Goal: Task Accomplishment & Management: Use online tool/utility

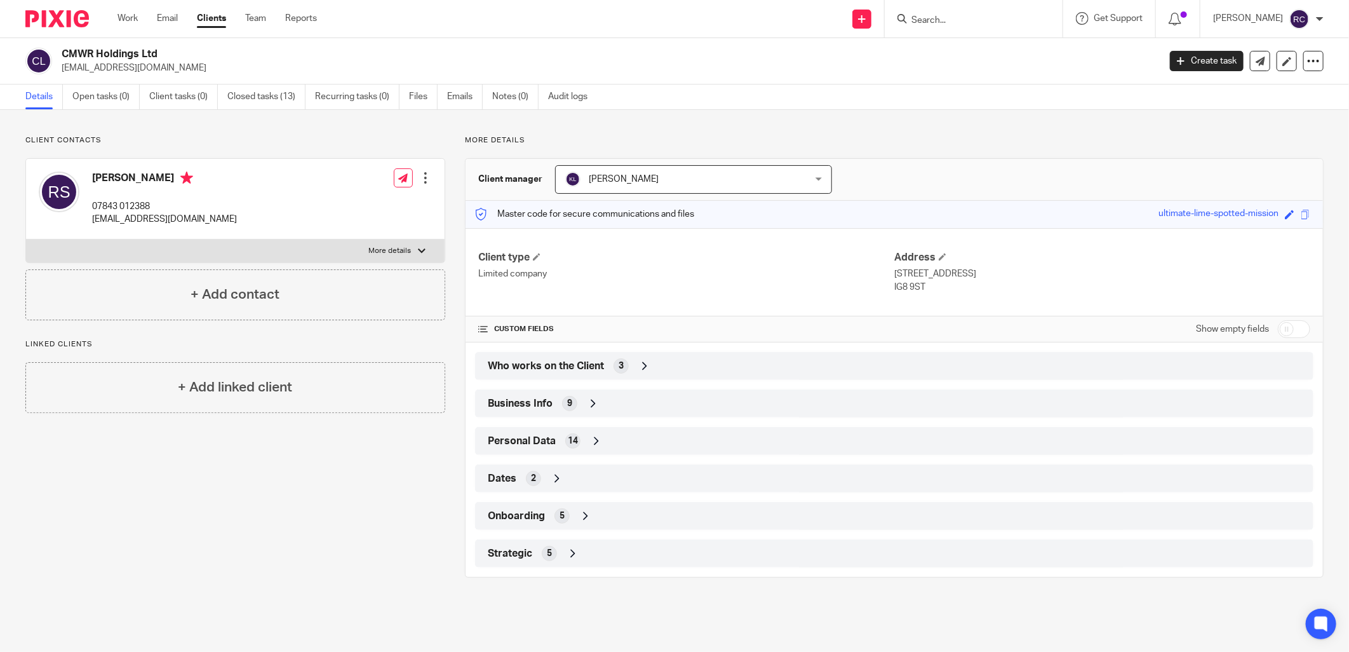
click at [948, 24] on input "Search" at bounding box center [967, 20] width 114 height 11
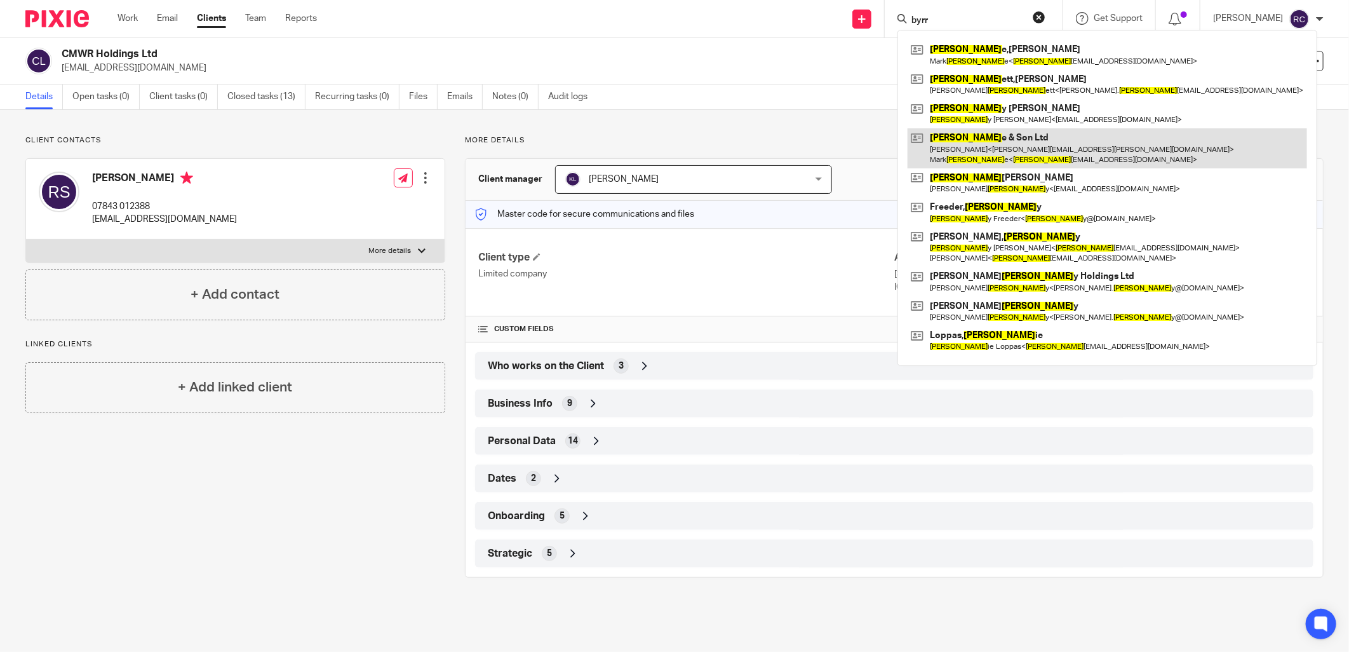
type input "byrr"
click at [969, 151] on link at bounding box center [1108, 147] width 400 height 39
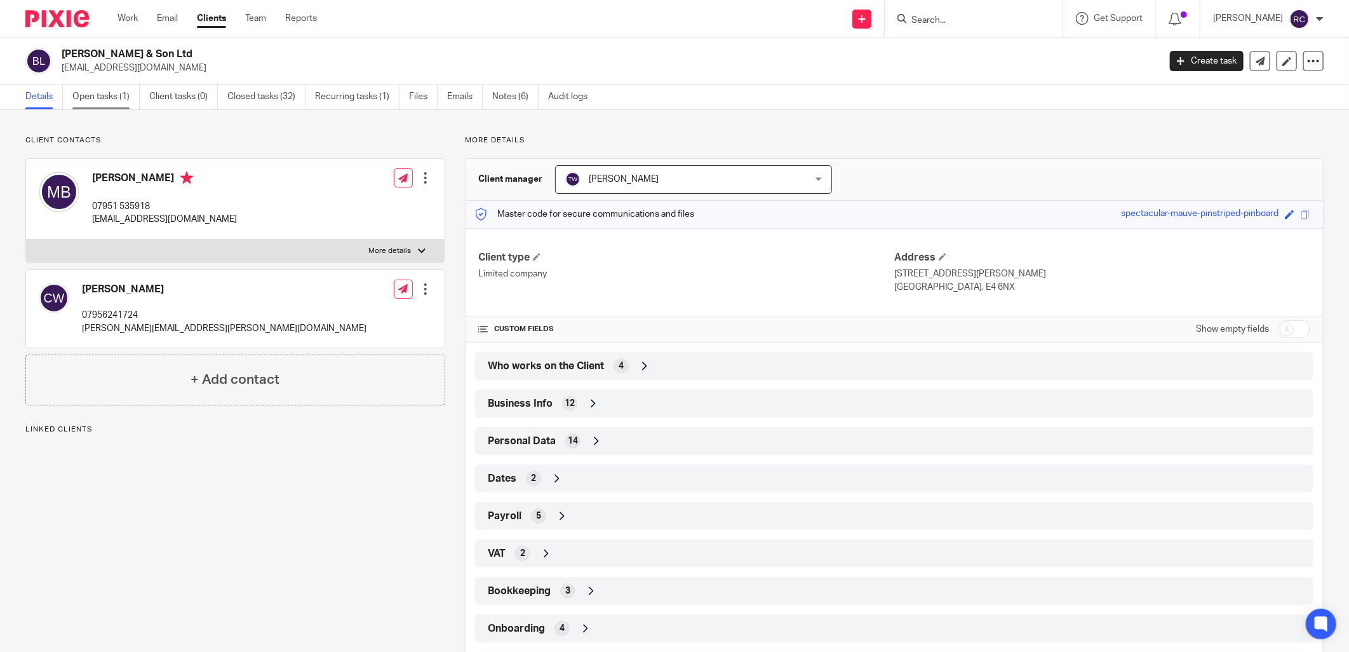
click at [102, 97] on link "Open tasks (1)" at bounding box center [105, 96] width 67 height 25
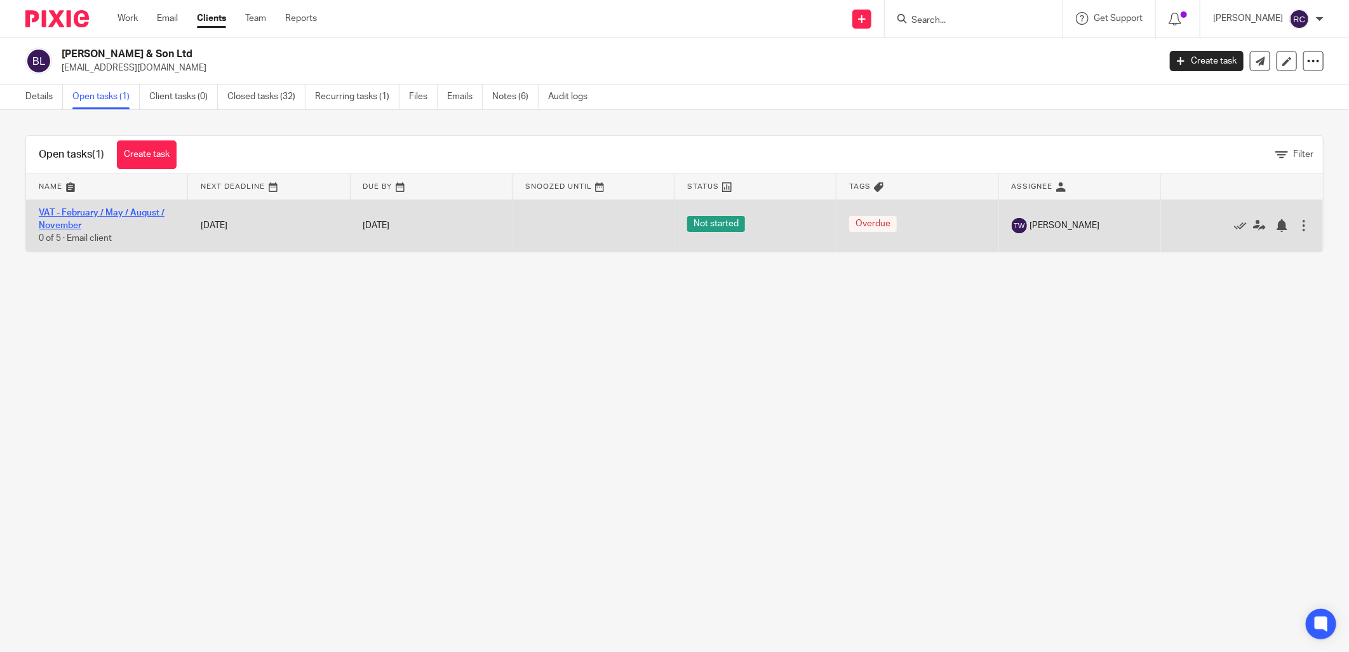
click at [59, 212] on link "VAT - February / May / August / November" at bounding box center [102, 219] width 126 height 22
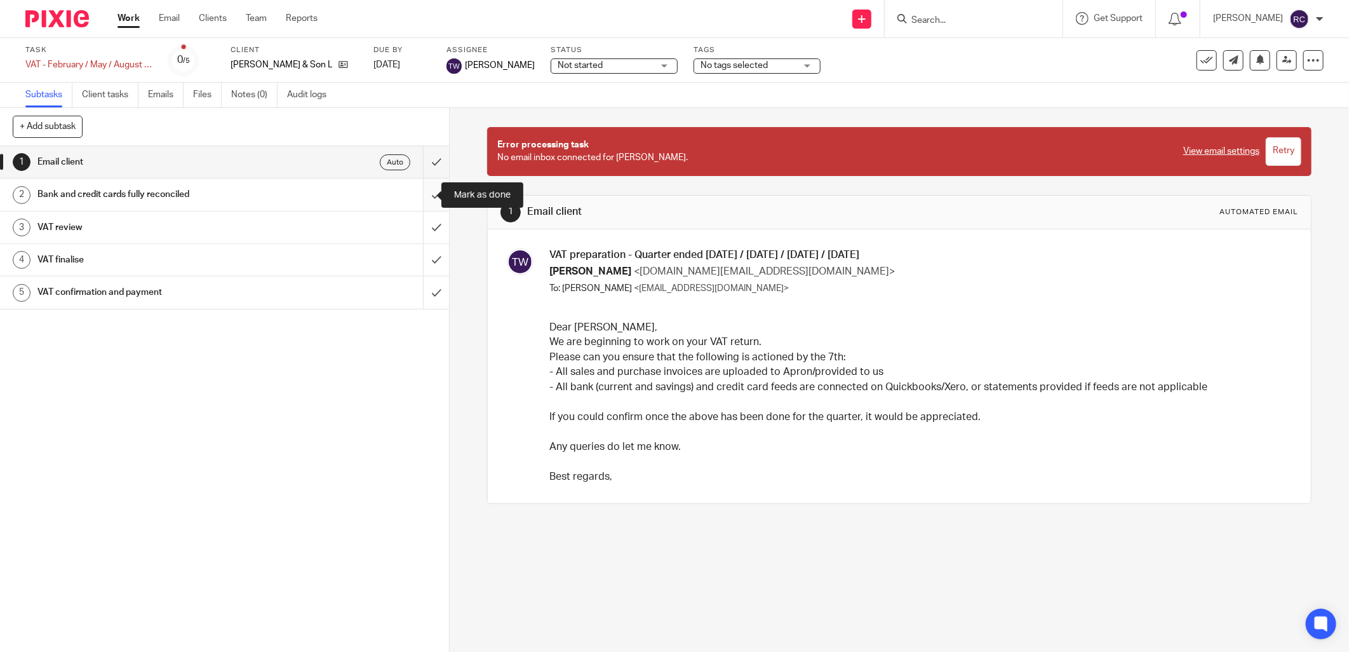
click at [422, 194] on input "submit" at bounding box center [224, 195] width 449 height 32
click at [421, 231] on input "submit" at bounding box center [224, 228] width 449 height 32
drag, startPoint x: 423, startPoint y: 260, endPoint x: 427, endPoint y: 290, distance: 29.5
click at [423, 262] on input "submit" at bounding box center [224, 260] width 449 height 32
click at [426, 292] on input "submit" at bounding box center [224, 292] width 449 height 32
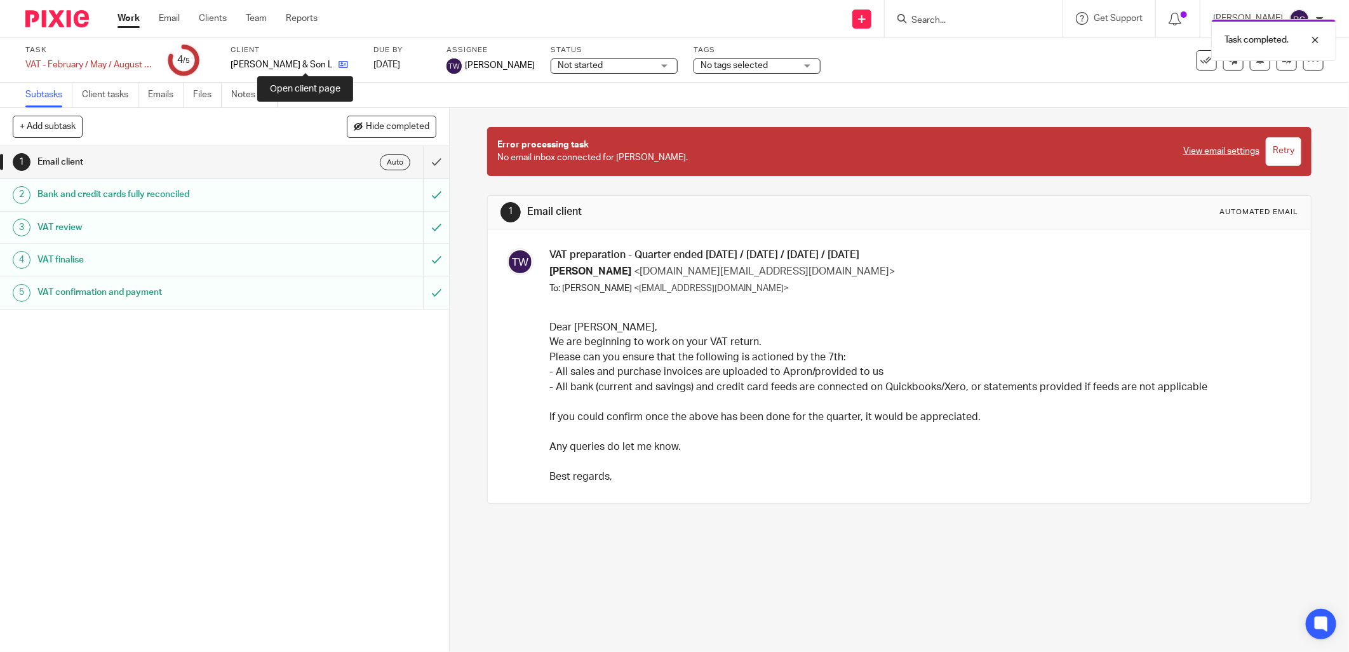
click at [339, 65] on icon at bounding box center [344, 65] width 10 height 10
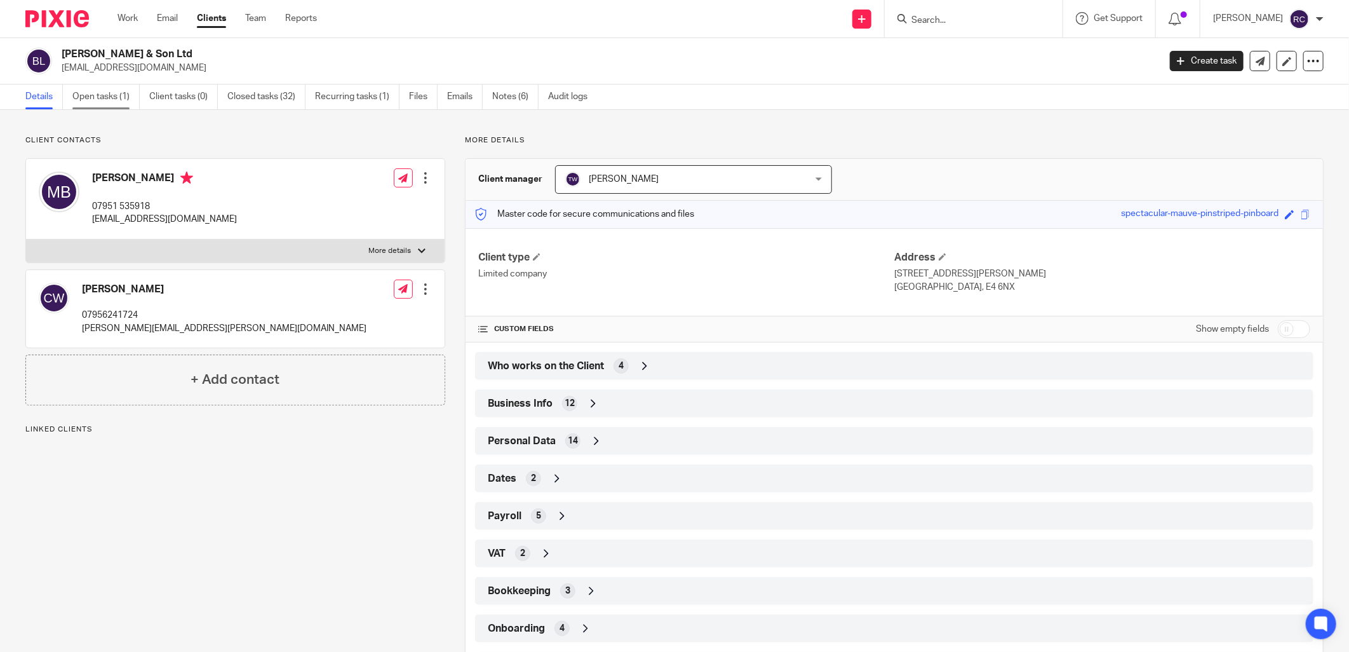
click at [97, 102] on link "Open tasks (1)" at bounding box center [105, 96] width 67 height 25
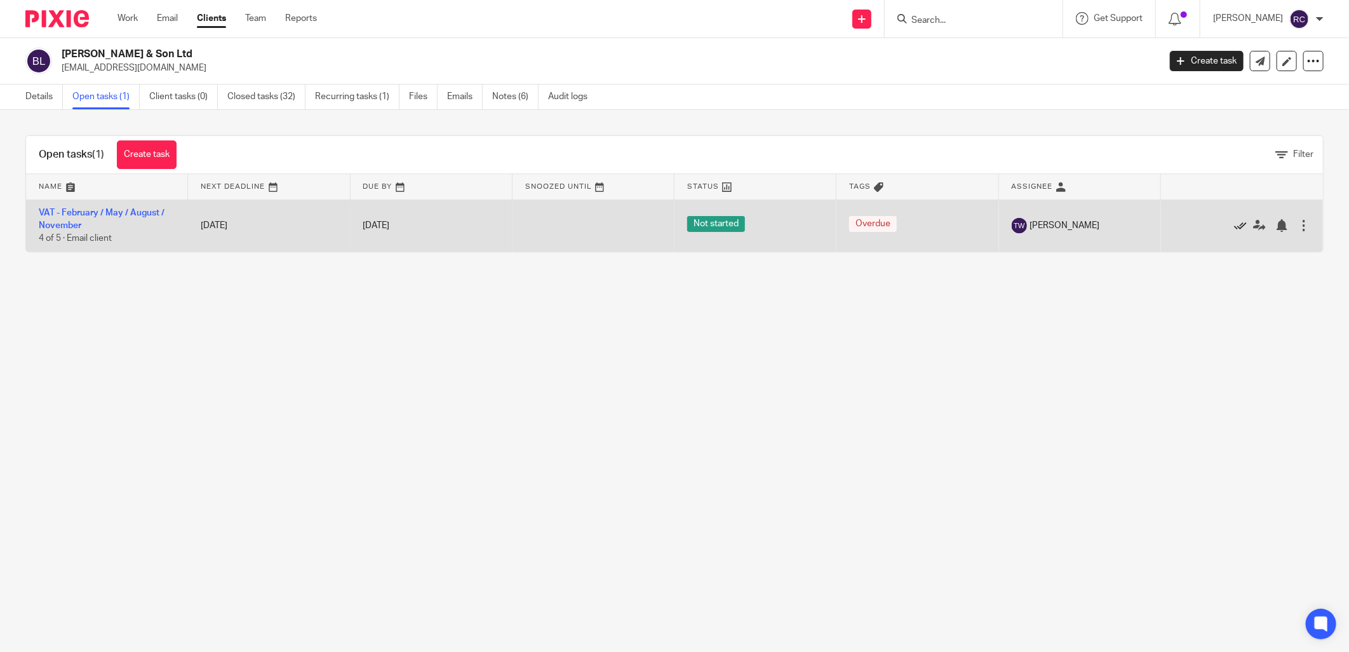
click at [1234, 226] on icon at bounding box center [1240, 225] width 13 height 13
